Goal: Share content

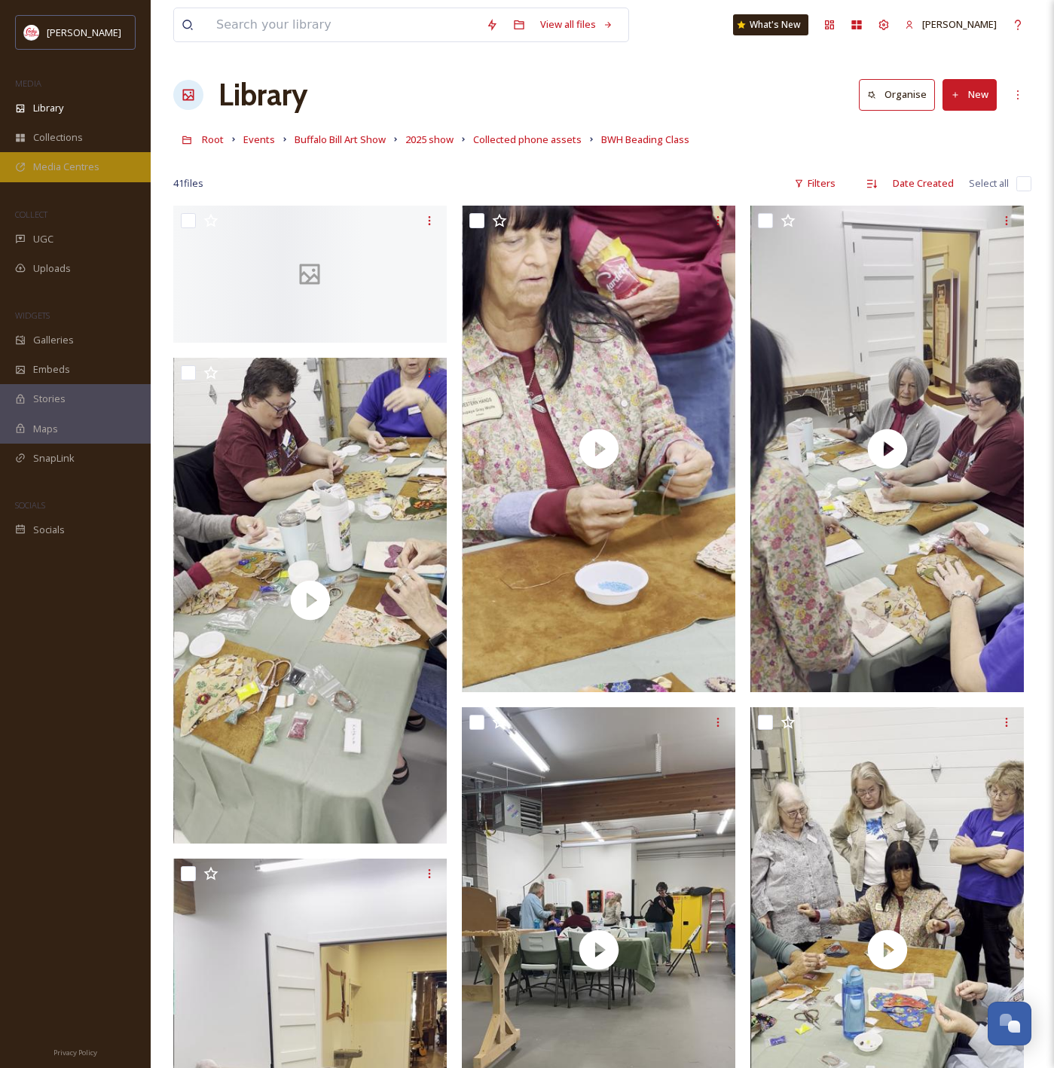
click at [69, 165] on span "Media Centres" at bounding box center [66, 167] width 66 height 14
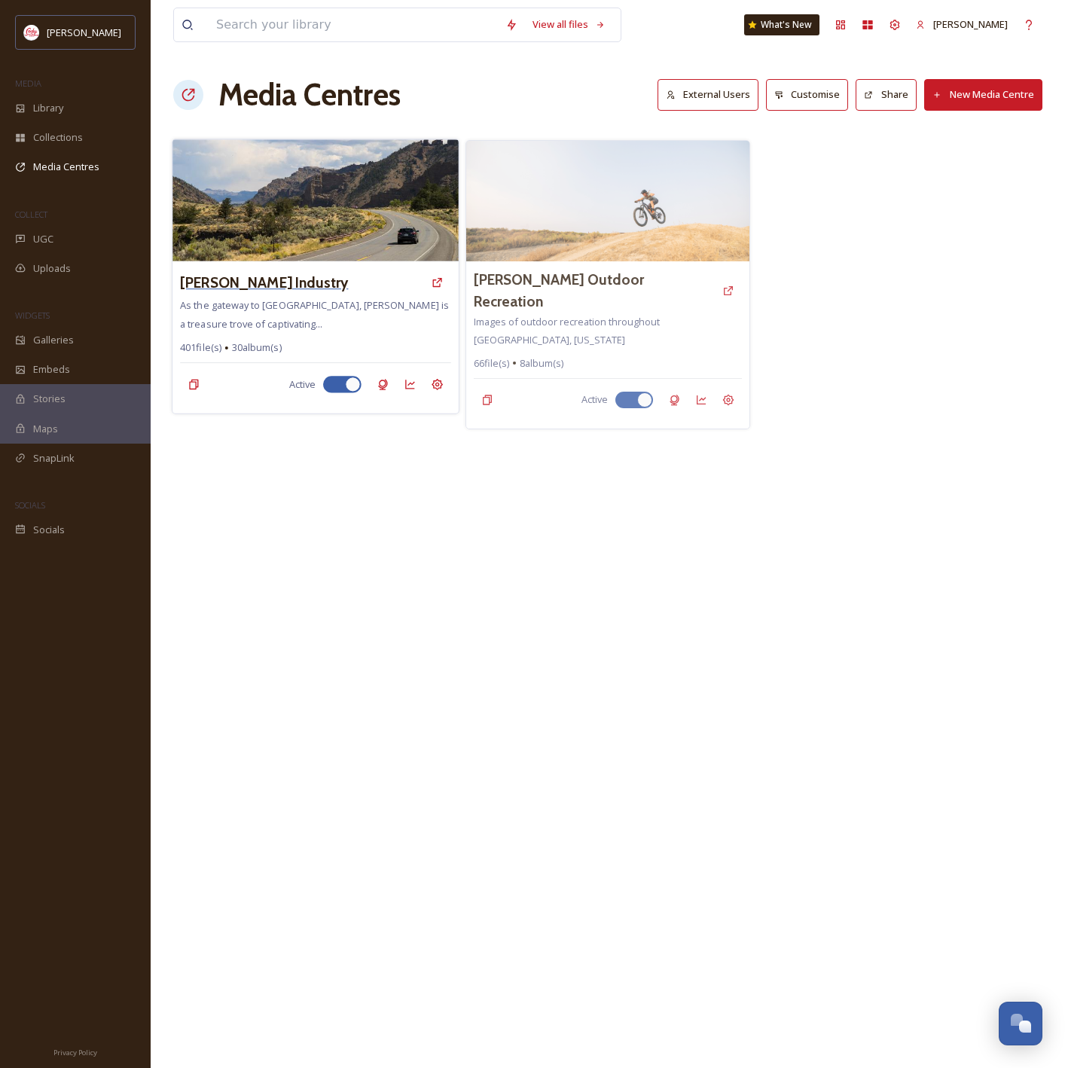
click at [339, 274] on h3 "[PERSON_NAME] Industry" at bounding box center [264, 283] width 168 height 22
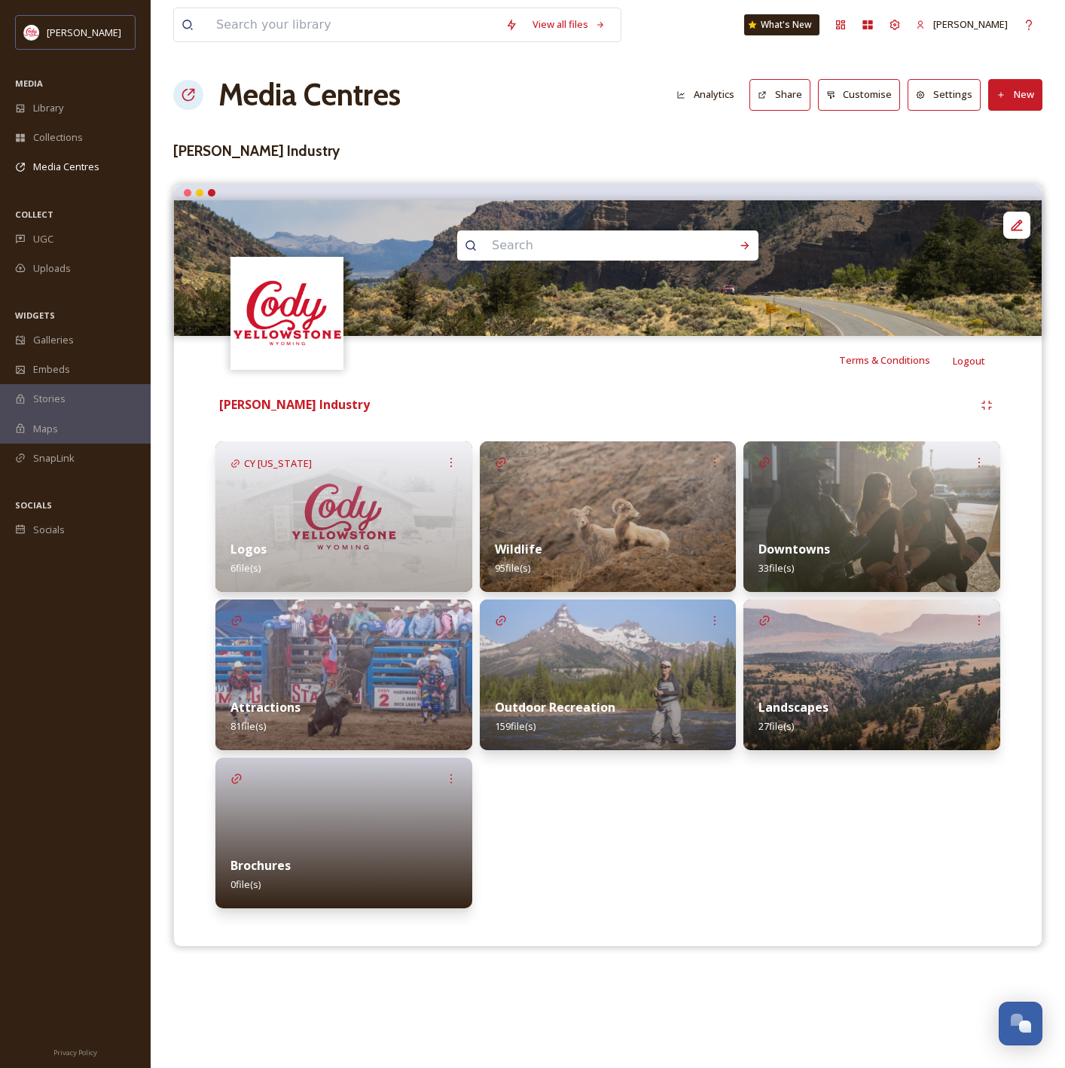
click at [402, 661] on img at bounding box center [343, 675] width 257 height 151
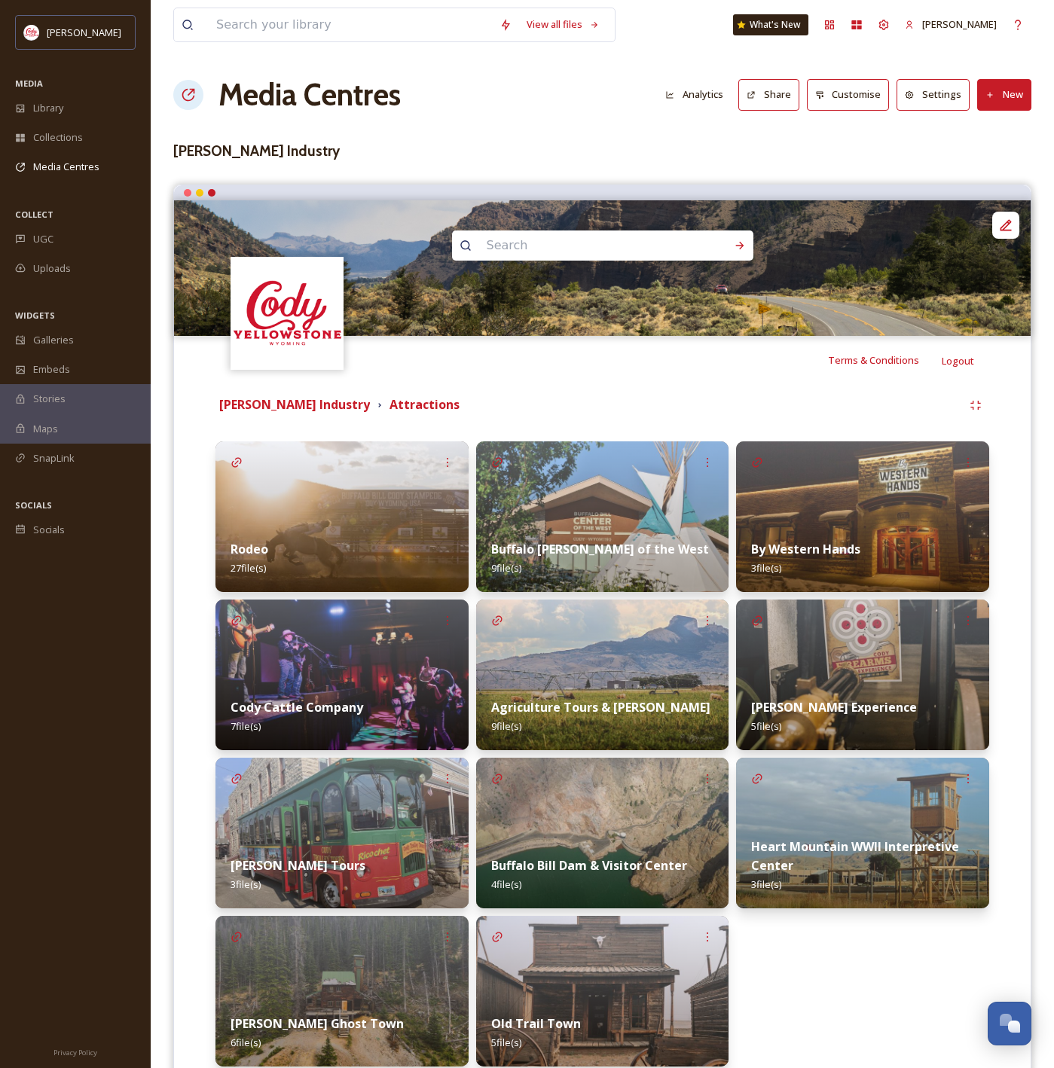
click at [563, 633] on img at bounding box center [602, 675] width 253 height 151
click at [330, 404] on strong "[PERSON_NAME] Industry" at bounding box center [294, 404] width 151 height 17
click at [348, 410] on strong "[PERSON_NAME] Industry" at bounding box center [294, 404] width 151 height 17
click at [752, 81] on button "Share" at bounding box center [768, 94] width 61 height 31
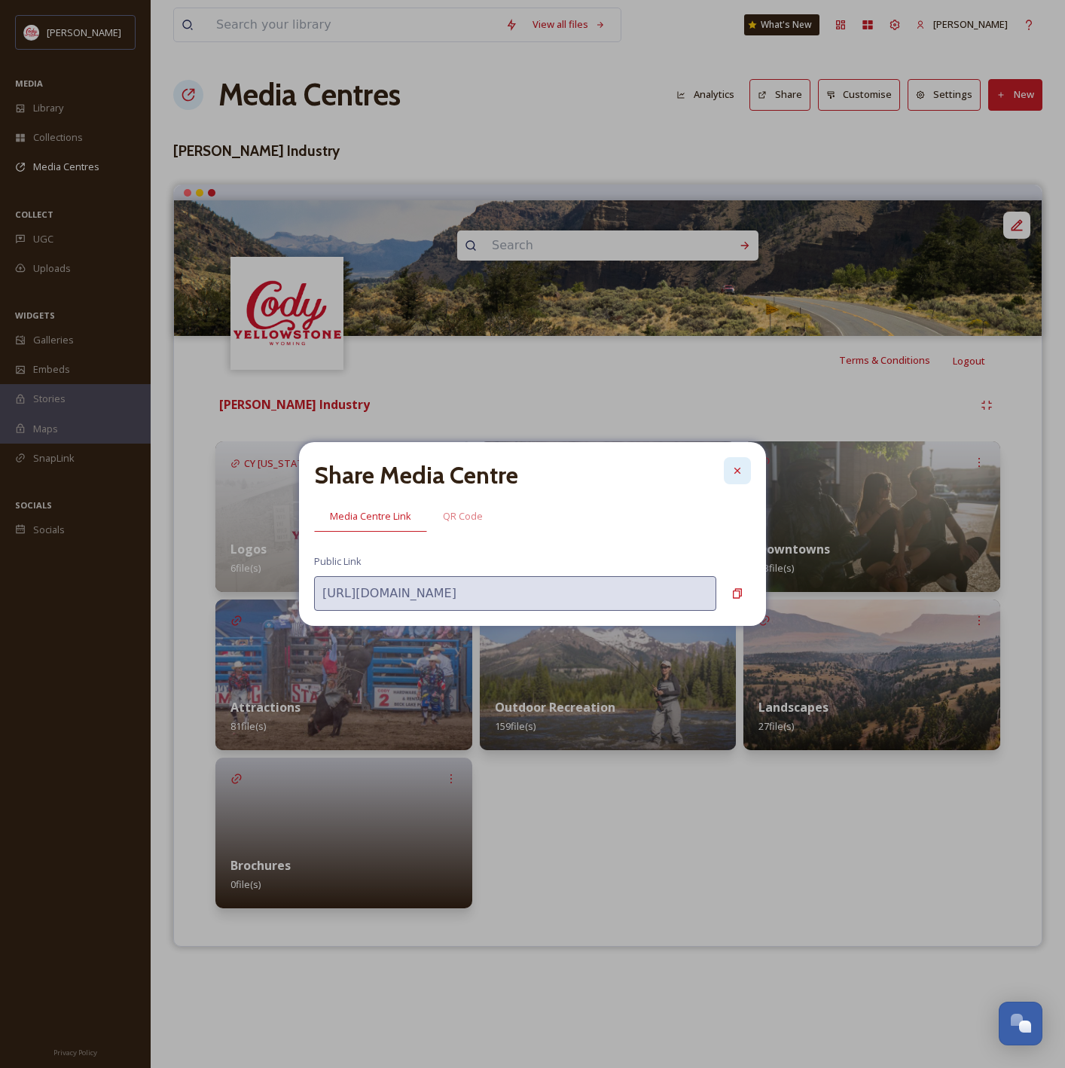
click at [740, 468] on icon at bounding box center [737, 471] width 6 height 6
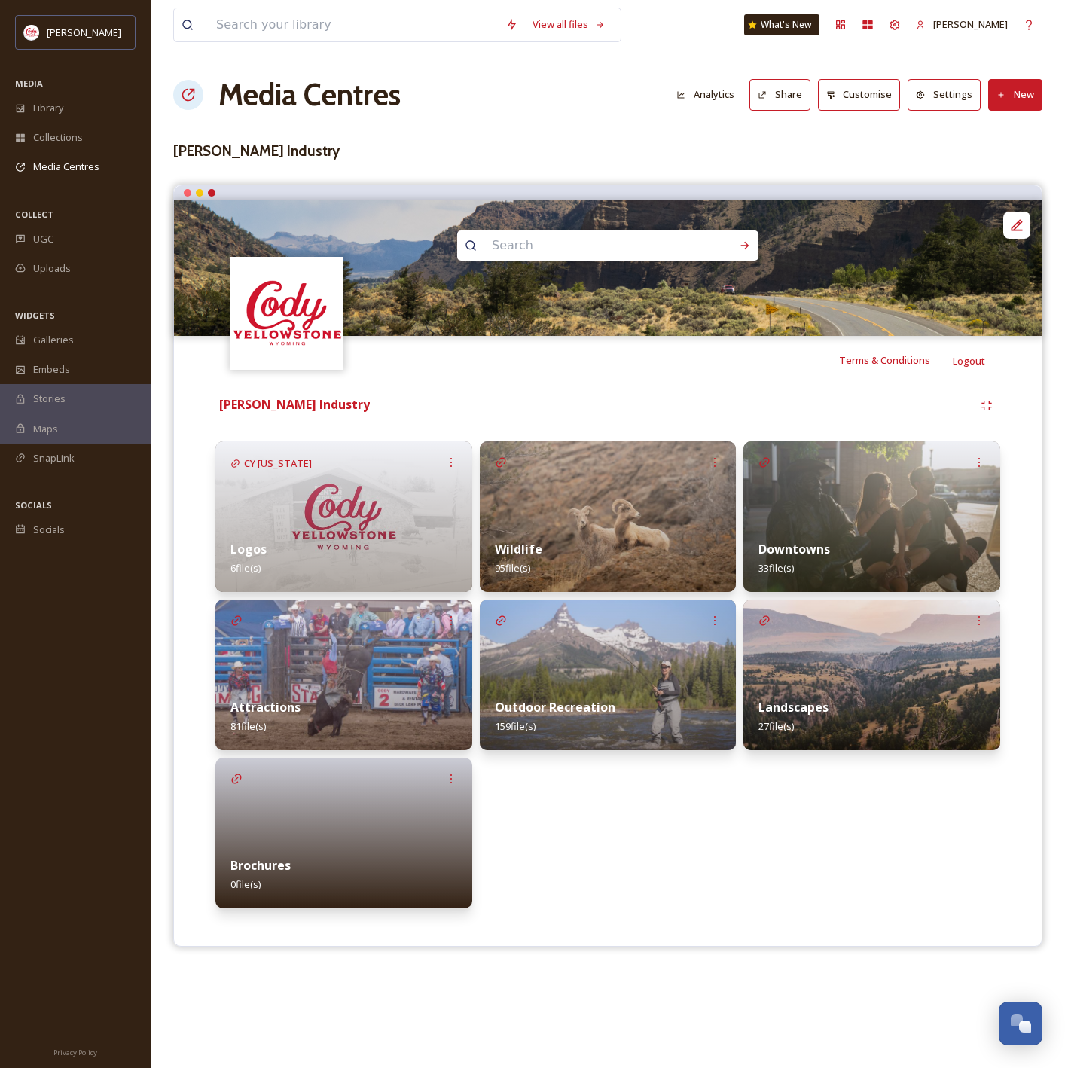
click at [566, 419] on div "Cody Yellowstone Industry CY [US_STATE] Logos 6 file(s) Attractions 81 file(s) …" at bounding box center [607, 653] width 845 height 539
click at [316, 411] on strong "[PERSON_NAME] Industry" at bounding box center [294, 404] width 151 height 17
click at [791, 81] on button "Share" at bounding box center [779, 94] width 61 height 31
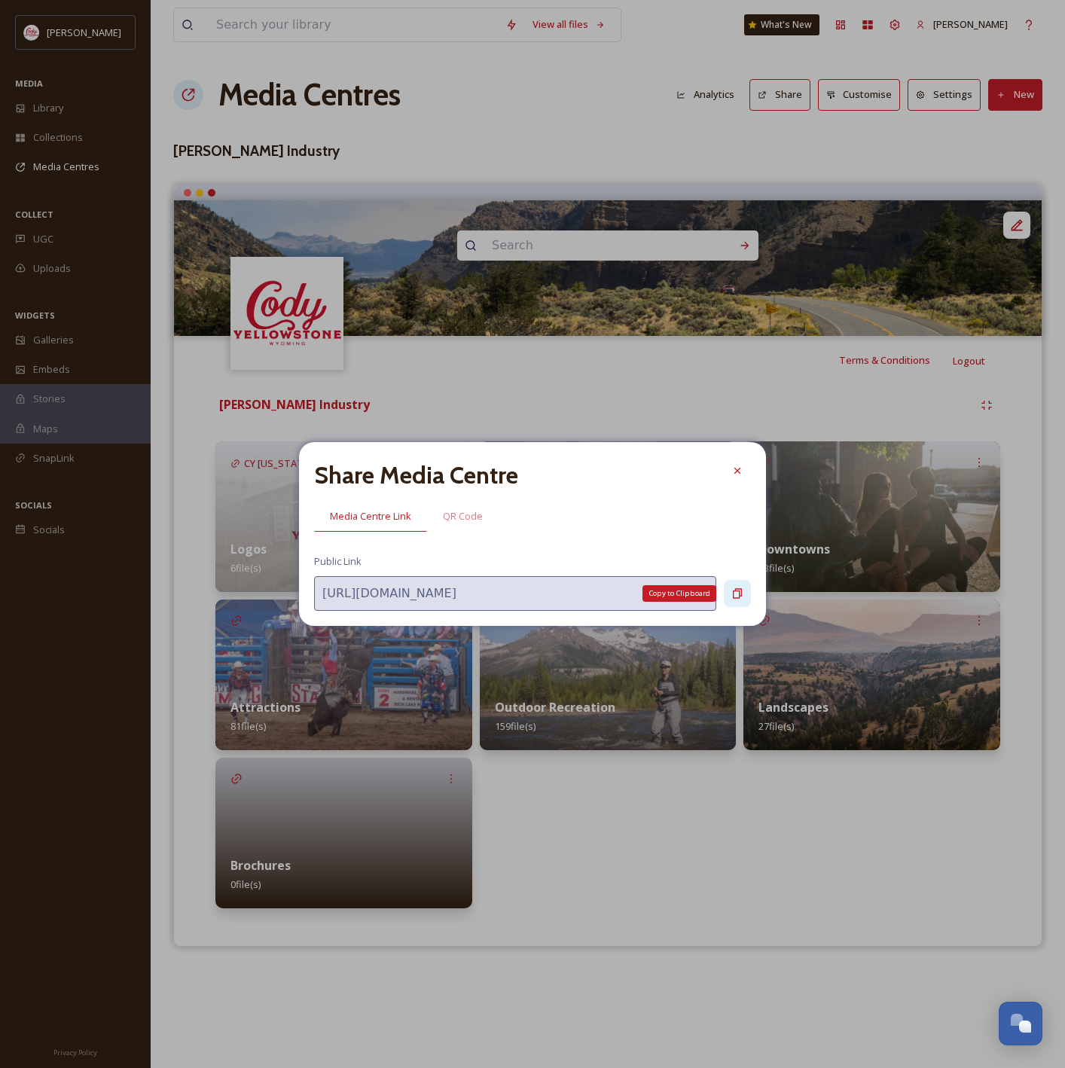
click at [743, 594] on div "Copy to Clipboard" at bounding box center [737, 593] width 27 height 27
